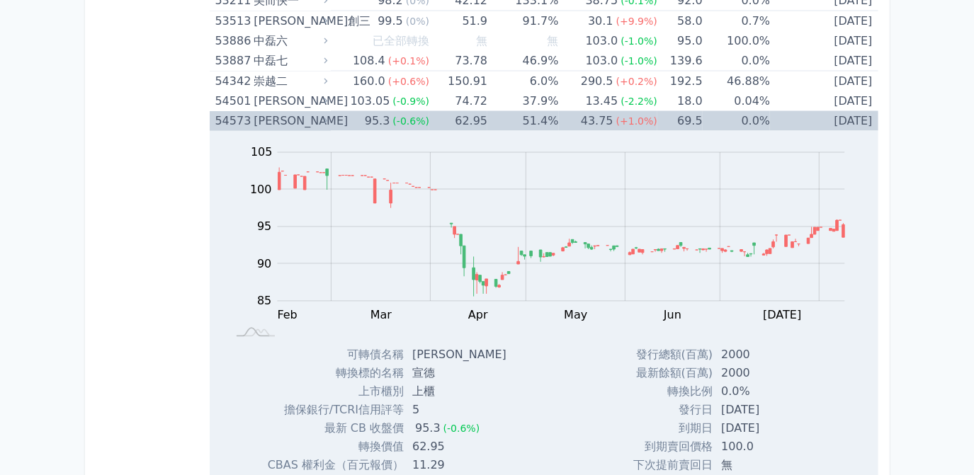
scroll to position [5214, 0]
click at [725, 111] on td "0.0%" at bounding box center [735, 121] width 67 height 20
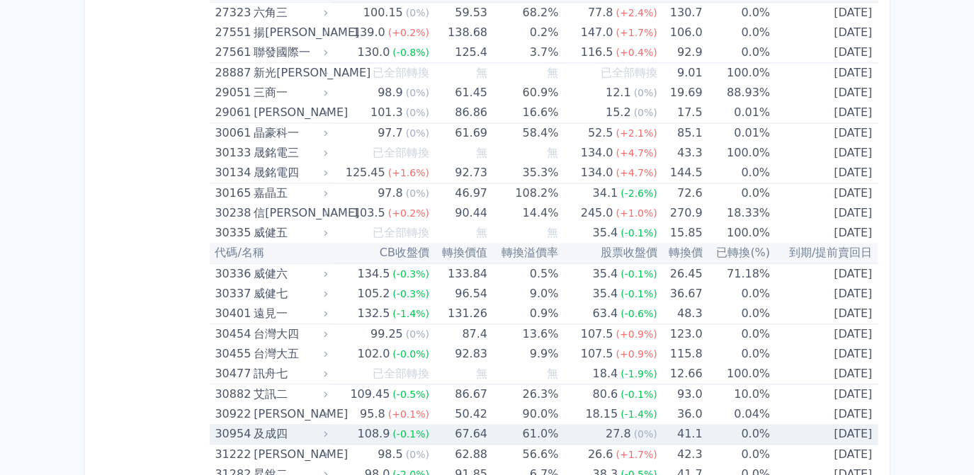
scroll to position [1867, 0]
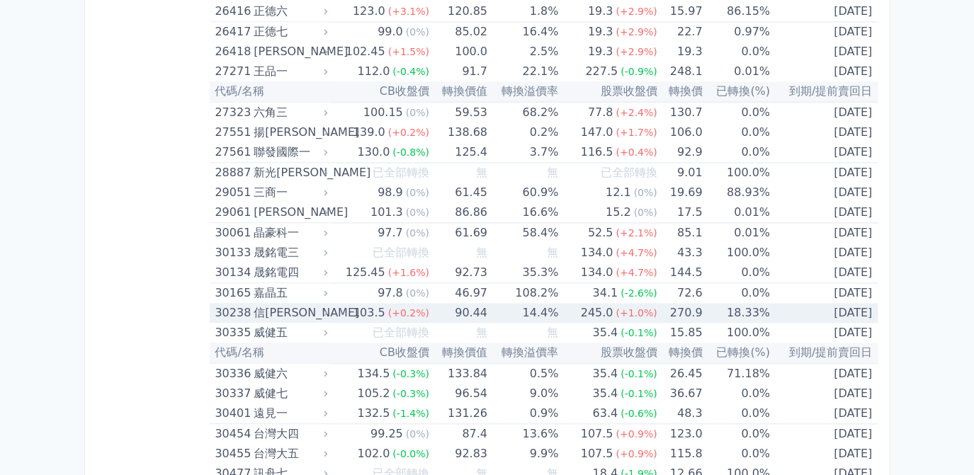
click at [540, 304] on td "14.4%" at bounding box center [522, 313] width 71 height 20
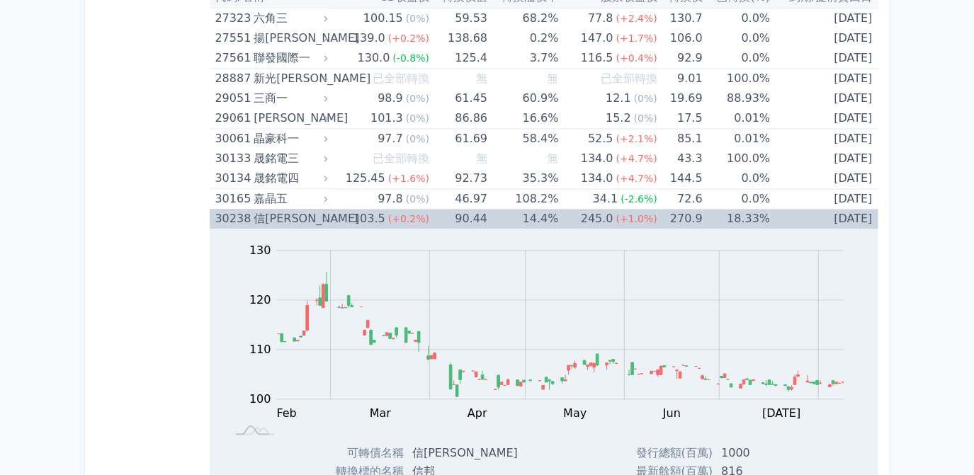
scroll to position [2124, 0]
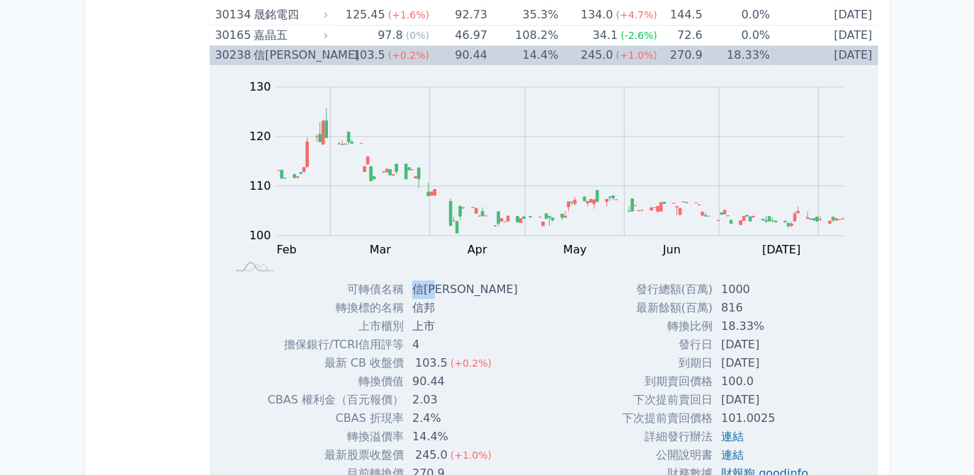
drag, startPoint x: 409, startPoint y: 278, endPoint x: 449, endPoint y: 276, distance: 39.7
click at [449, 280] on td "信[PERSON_NAME]" at bounding box center [466, 289] width 125 height 18
drag, startPoint x: 449, startPoint y: 276, endPoint x: 435, endPoint y: 280, distance: 14.8
copy td "信[PERSON_NAME]"
drag, startPoint x: 714, startPoint y: 335, endPoint x: 776, endPoint y: 333, distance: 62.3
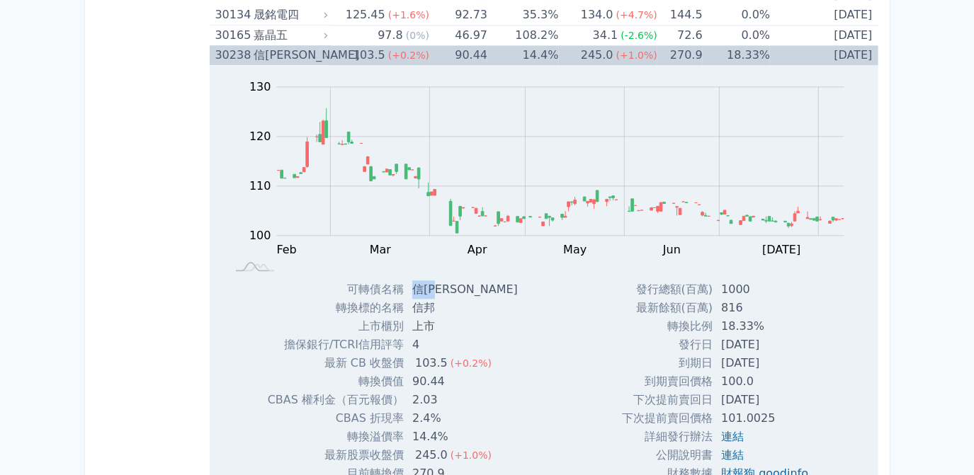
click at [776, 336] on td "[DATE]" at bounding box center [765, 345] width 107 height 18
drag, startPoint x: 776, startPoint y: 333, endPoint x: 760, endPoint y: 335, distance: 15.7
copy td "[DATE]"
drag, startPoint x: 713, startPoint y: 353, endPoint x: 782, endPoint y: 352, distance: 68.7
click at [782, 354] on td "[DATE]" at bounding box center [765, 363] width 107 height 18
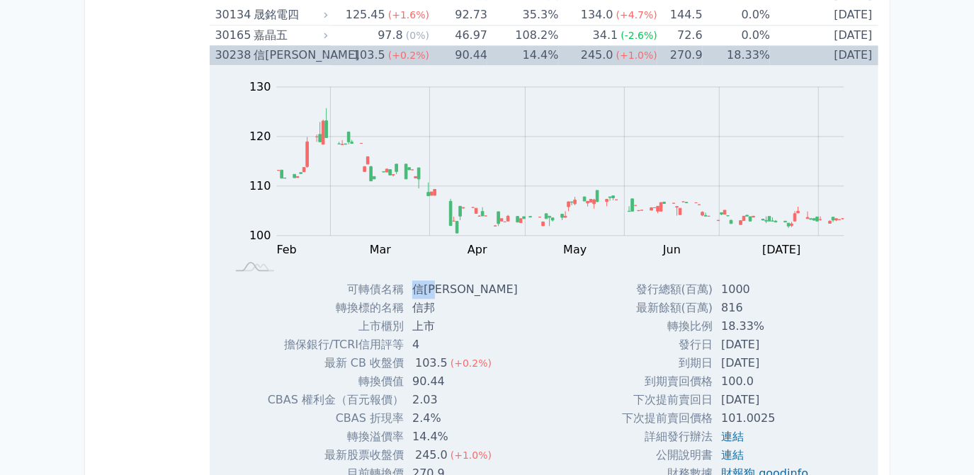
drag, startPoint x: 782, startPoint y: 352, endPoint x: 753, endPoint y: 357, distance: 29.5
copy td "[DATE]"
click at [533, 50] on td "14.4%" at bounding box center [522, 55] width 71 height 20
